Goal: Task Accomplishment & Management: Complete application form

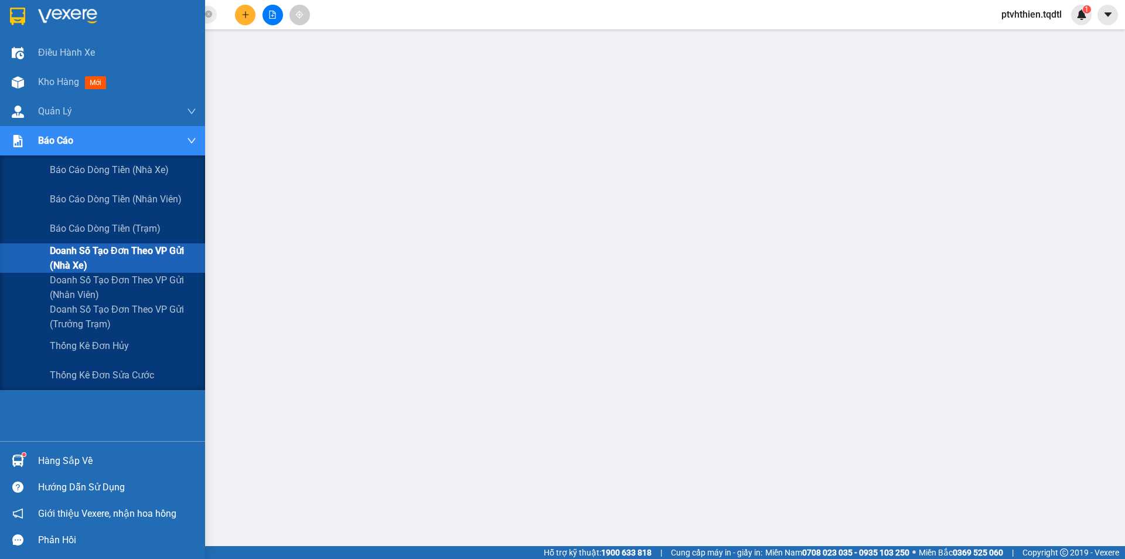
click at [67, 259] on span "Doanh số tạo đơn theo VP gửi (nhà xe)" at bounding box center [123, 257] width 147 height 29
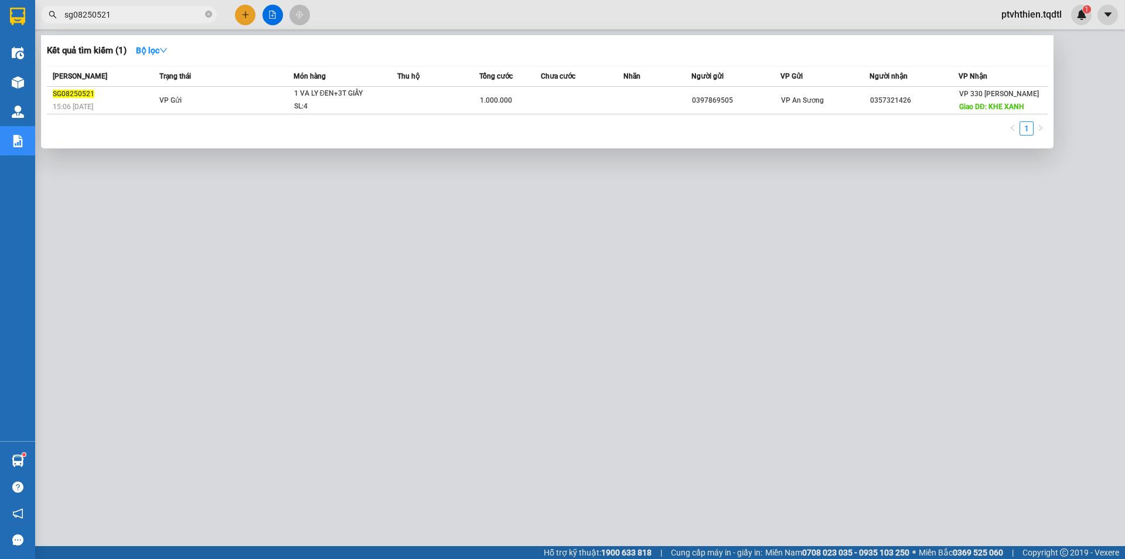
click at [151, 14] on input "sg08250521" at bounding box center [133, 14] width 138 height 13
drag, startPoint x: 143, startPoint y: 16, endPoint x: 60, endPoint y: 23, distance: 82.9
click at [60, 23] on span "sg08250521" at bounding box center [129, 15] width 176 height 18
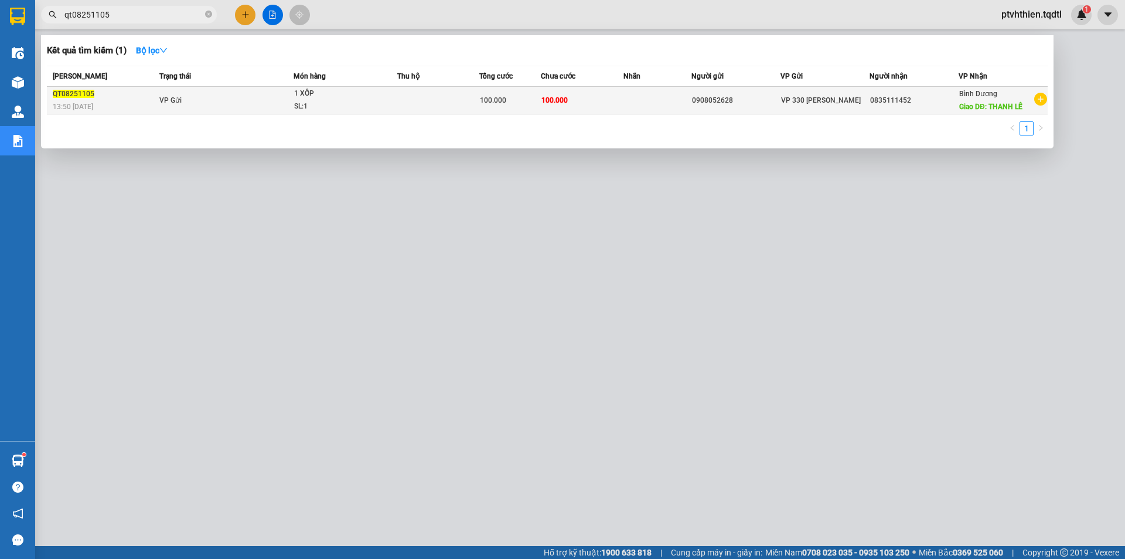
type input "qt08251105"
click at [215, 92] on td "VP Gửi" at bounding box center [224, 101] width 137 height 28
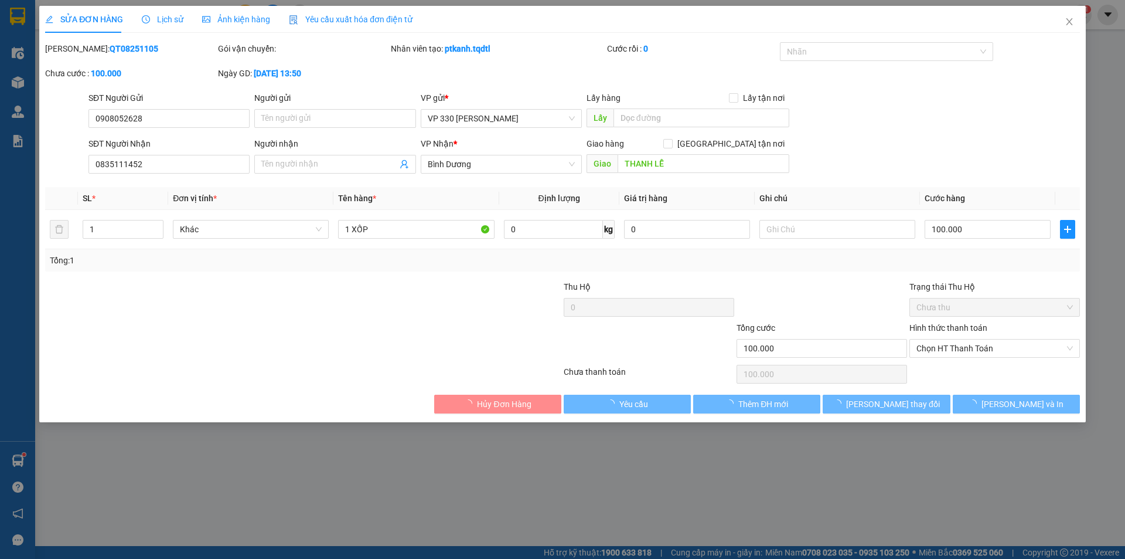
type input "0908052628"
type input "0835111452"
type input "THANH LỄ"
type input "100.000"
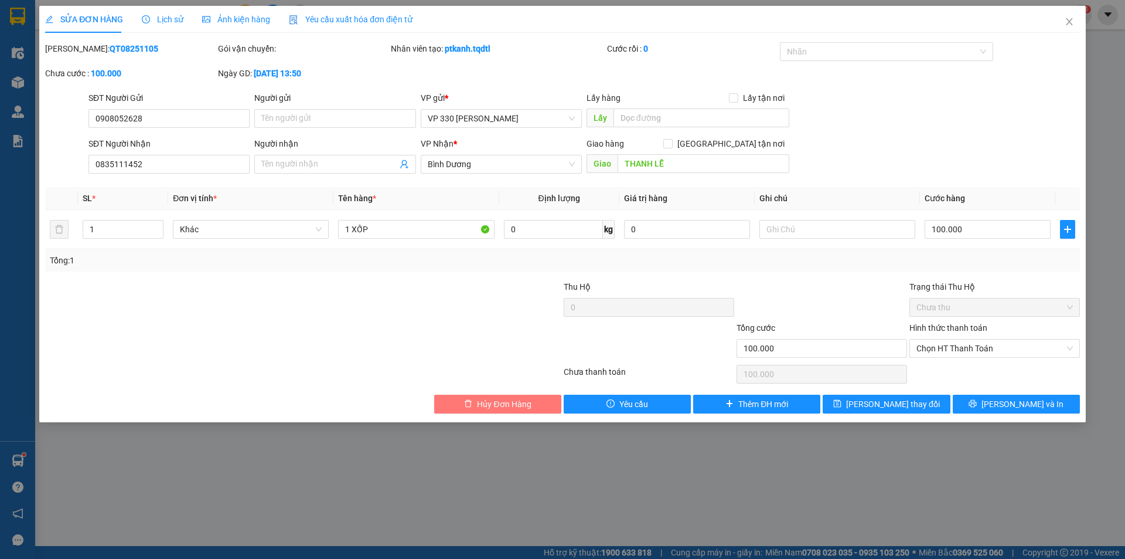
click at [467, 404] on icon "delete" at bounding box center [468, 403] width 8 height 8
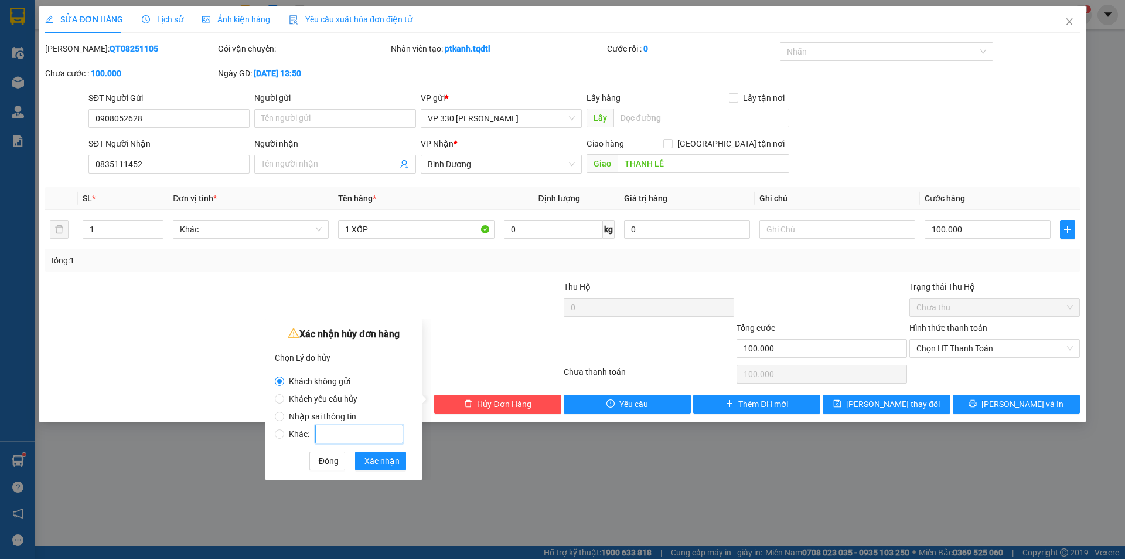
click at [331, 438] on input "Khác:" at bounding box center [359, 433] width 88 height 19
radio input "false"
radio input "true"
click at [331, 435] on input "kahsch gửi thêm hàng" at bounding box center [359, 433] width 88 height 19
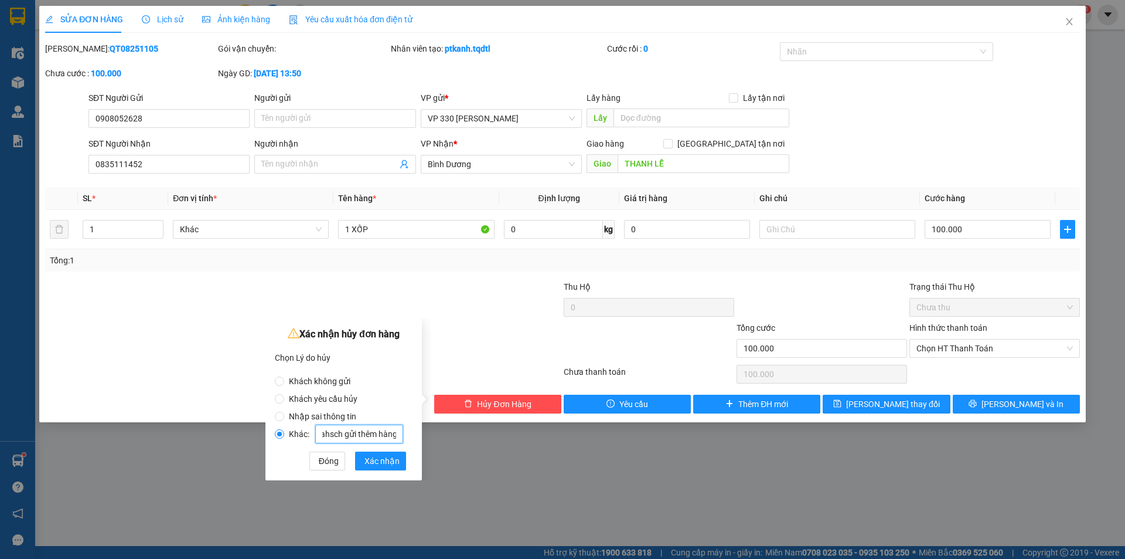
click at [331, 435] on input "kahsch gửi thêm hàng" at bounding box center [359, 433] width 88 height 19
type input "khách gửi thêm hàng"
click at [373, 456] on span "Xác nhận" at bounding box center [382, 460] width 35 height 13
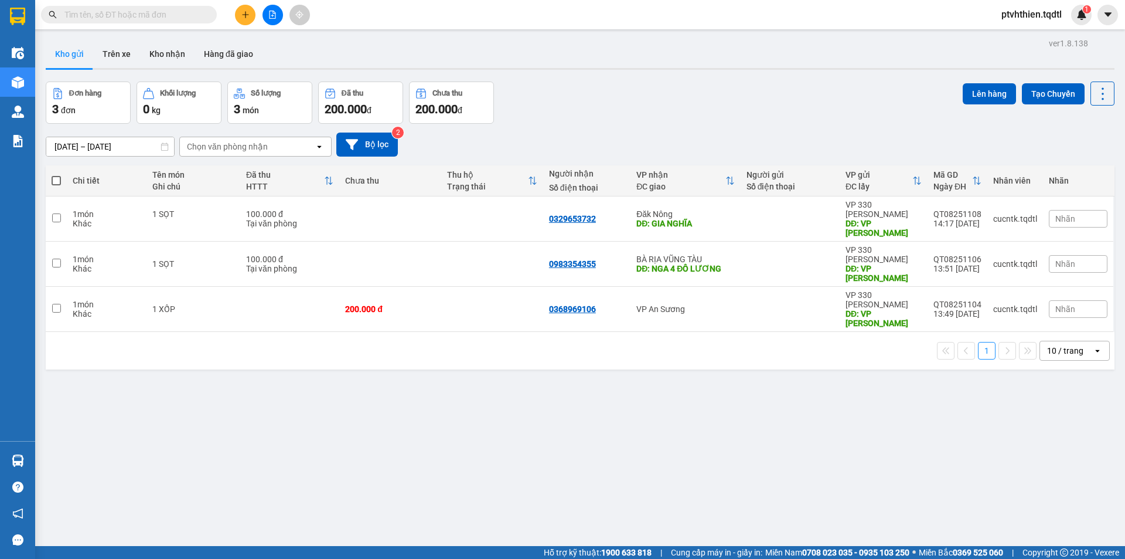
click at [128, 19] on input "text" at bounding box center [133, 14] width 138 height 13
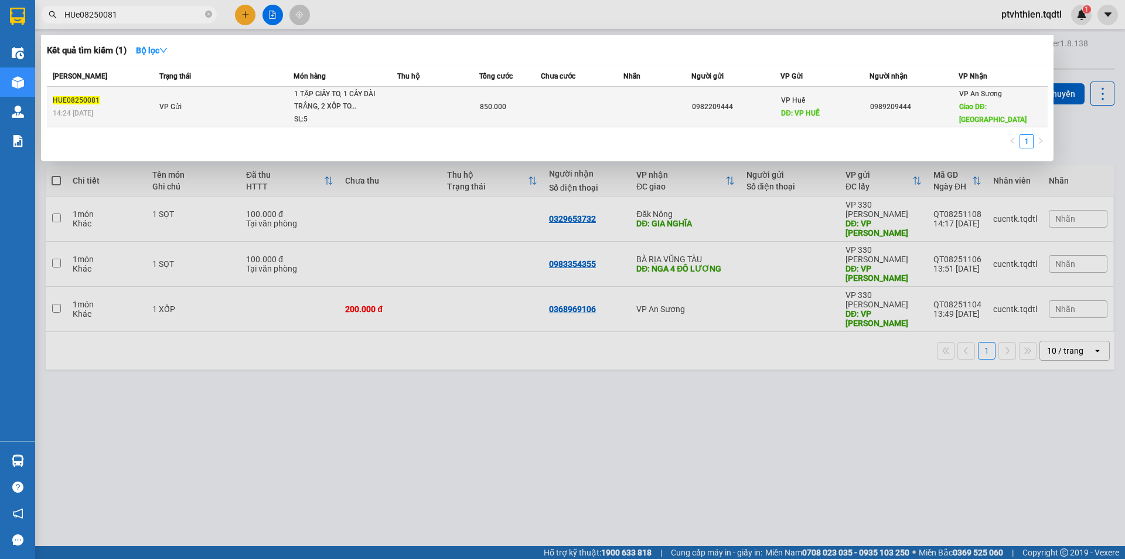
type input "HUe08250081"
click at [154, 97] on div "HUE08250081" at bounding box center [104, 100] width 103 height 12
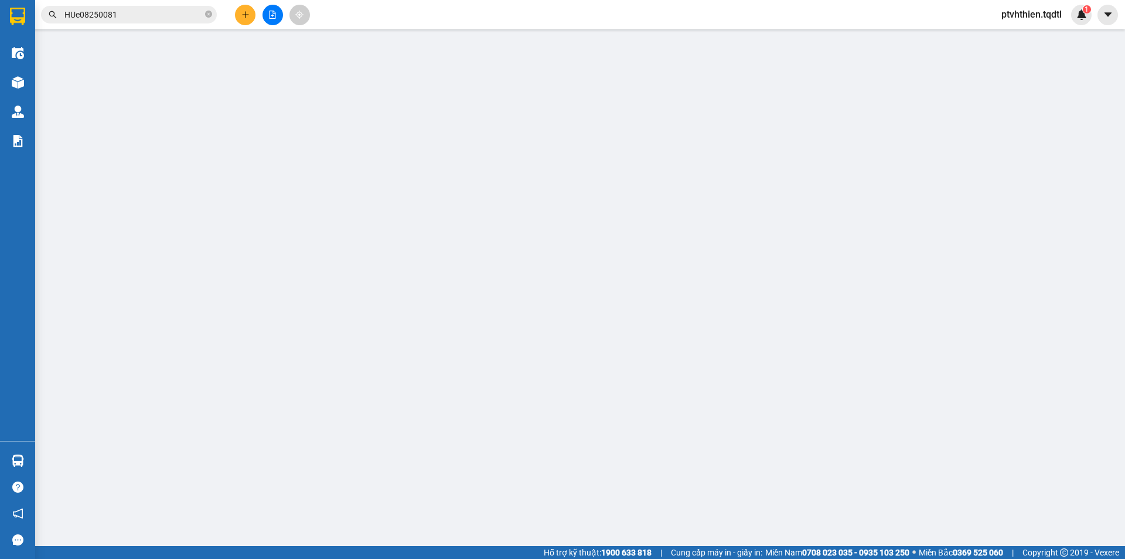
type input "0982209444"
type input "VP HUẾ"
type input "0989209444"
type input "Cầu Ông Bố"
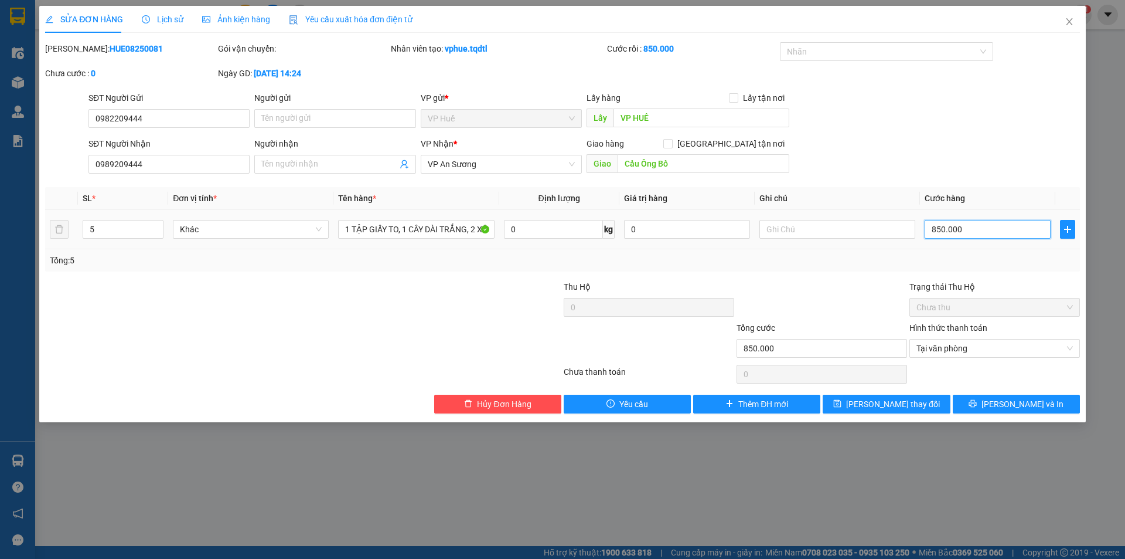
click at [941, 232] on input "850.000" at bounding box center [988, 229] width 126 height 19
click at [938, 230] on input "850.000" at bounding box center [988, 229] width 126 height 19
click at [930, 230] on input "850.000" at bounding box center [988, 229] width 126 height 19
type input "950.000"
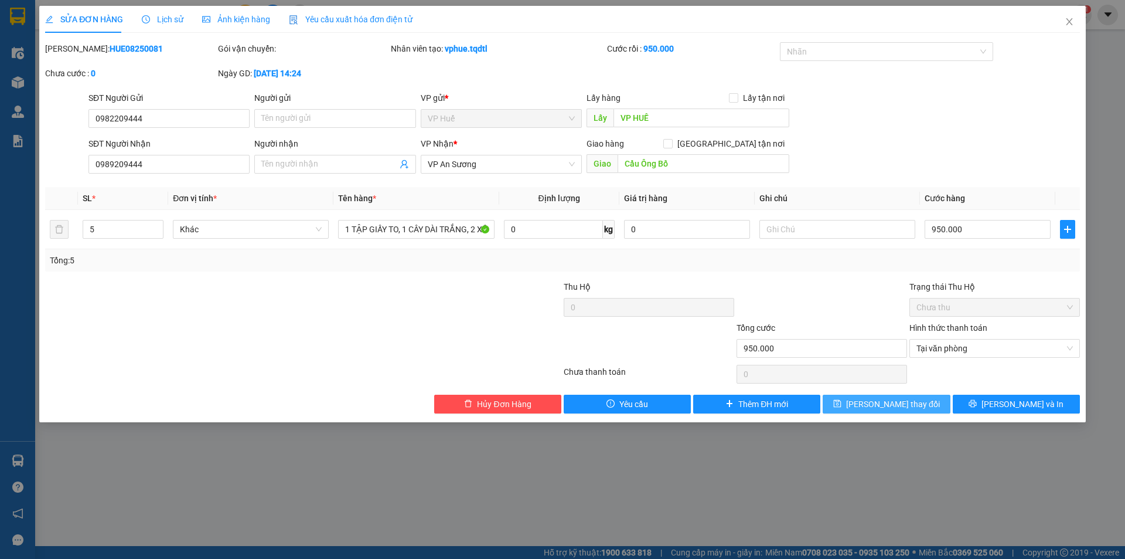
click at [842, 406] on icon "save" at bounding box center [837, 403] width 8 height 8
